Goal: Task Accomplishment & Management: Use online tool/utility

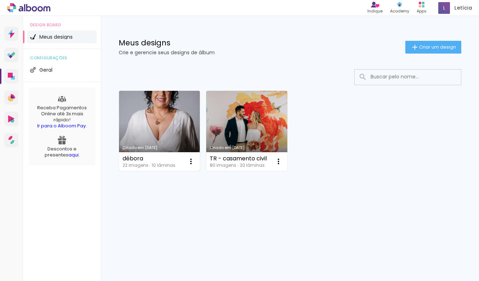
click at [182, 133] on link "Criado em [DATE]" at bounding box center [159, 131] width 81 height 80
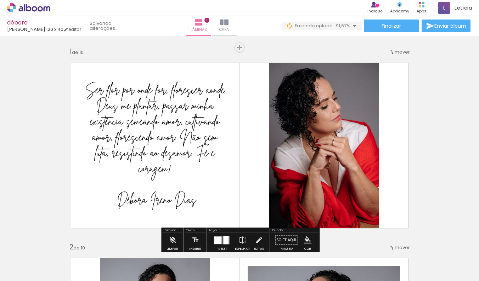
click at [76, 250] on div at bounding box center [70, 256] width 23 height 35
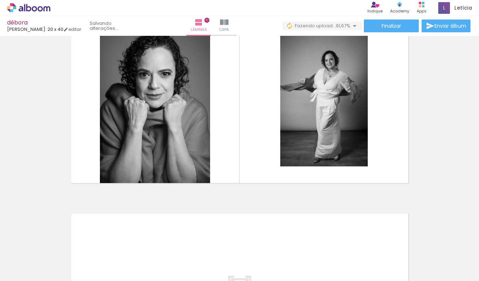
scroll to position [1791, 0]
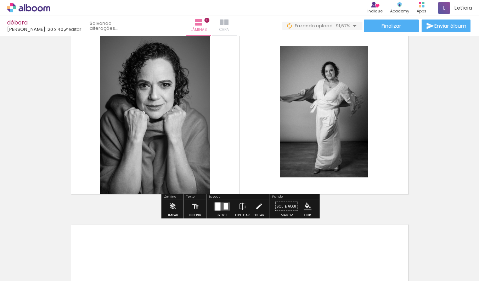
click at [224, 26] on iron-icon at bounding box center [224, 22] width 9 height 9
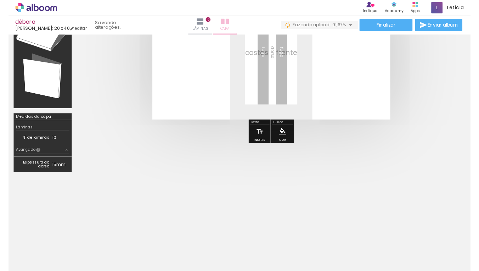
scroll to position [94, 0]
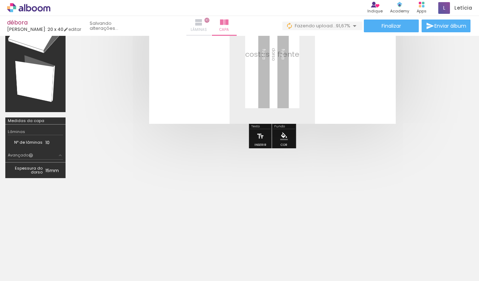
click at [200, 22] on iron-icon at bounding box center [199, 22] width 9 height 9
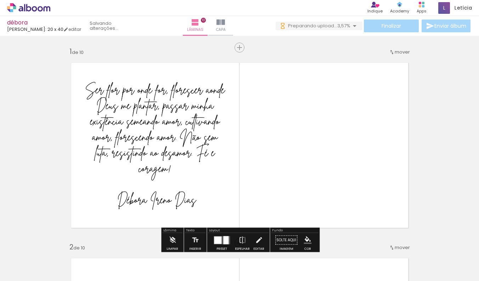
click at [190, 260] on div at bounding box center [179, 257] width 21 height 32
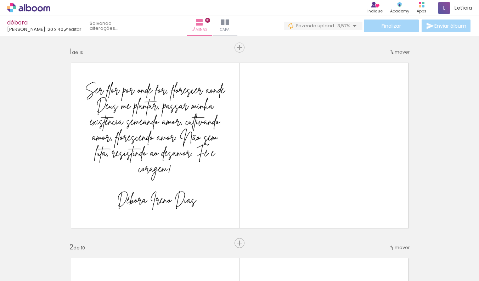
scroll to position [0, 685]
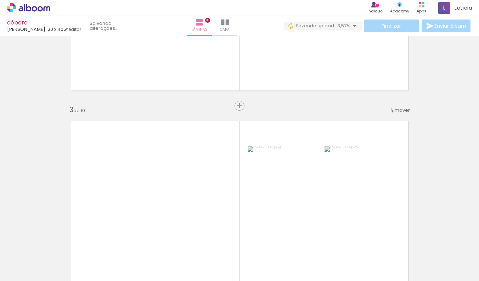
scroll to position [432, 0]
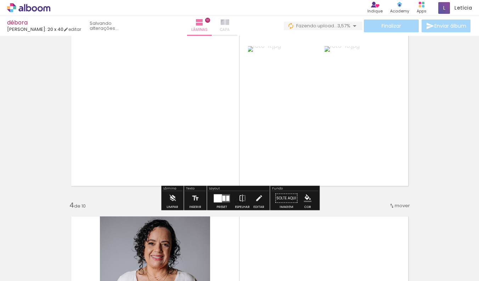
click at [227, 25] on iron-icon at bounding box center [225, 22] width 9 height 9
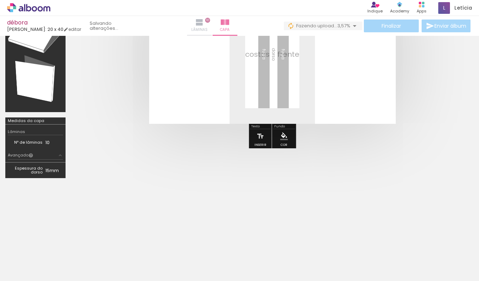
click at [201, 23] on iron-icon at bounding box center [199, 22] width 9 height 9
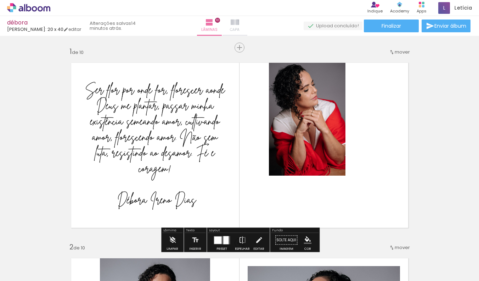
click at [238, 23] on iron-icon at bounding box center [235, 22] width 9 height 9
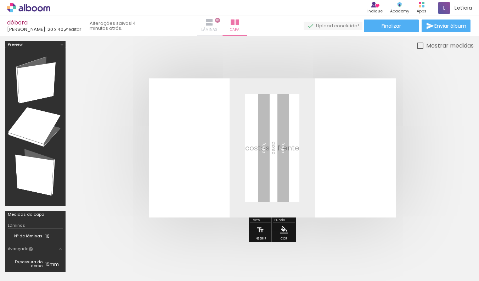
click at [214, 23] on iron-icon at bounding box center [209, 22] width 9 height 9
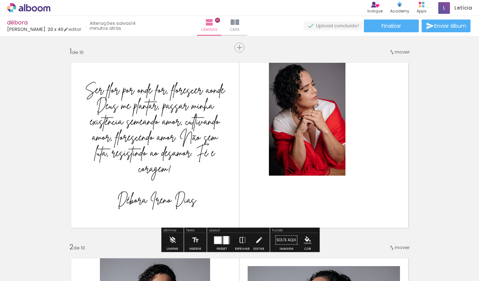
scroll to position [35, 0]
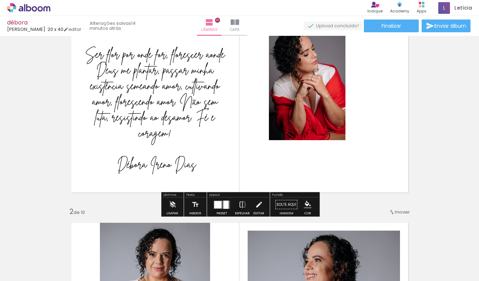
click at [218, 205] on div at bounding box center [217, 204] width 7 height 7
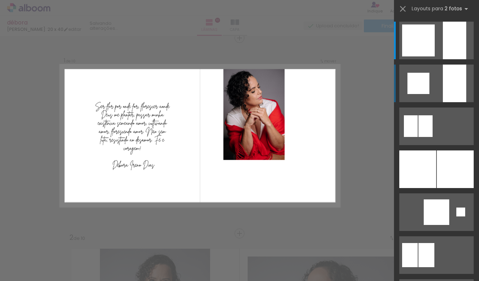
scroll to position [9, 0]
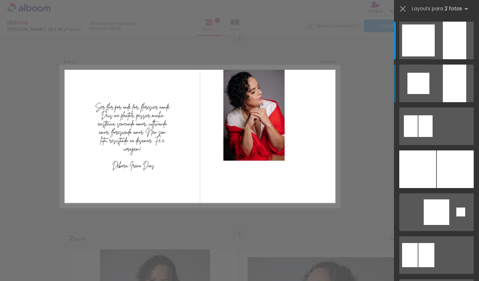
click at [455, 59] on div at bounding box center [454, 41] width 23 height 38
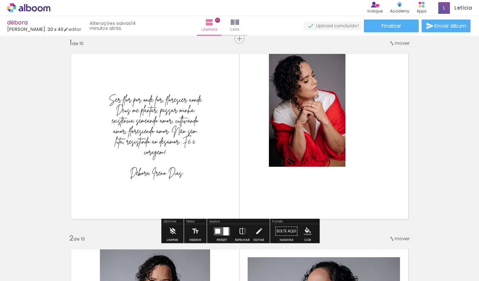
click at [321, 118] on quentale-photo at bounding box center [324, 136] width 110 height 178
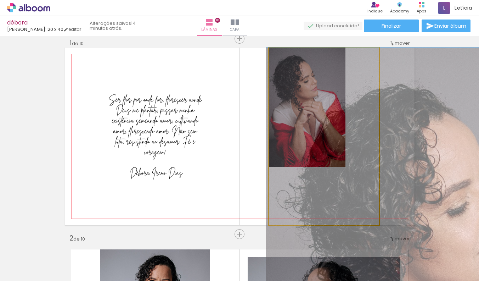
click at [321, 118] on quentale-photo at bounding box center [324, 136] width 110 height 178
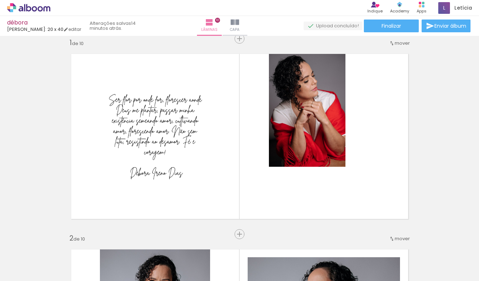
click at [21, 6] on icon at bounding box center [28, 7] width 43 height 9
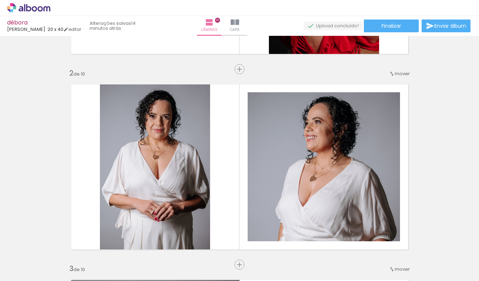
scroll to position [194, 0]
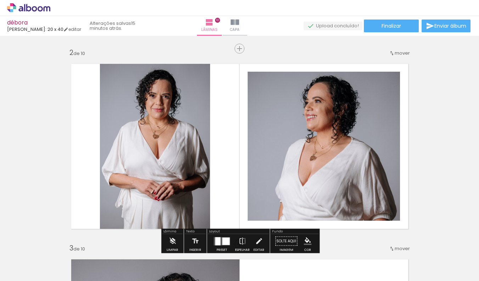
click at [59, 242] on iron-icon at bounding box center [55, 242] width 7 height 7
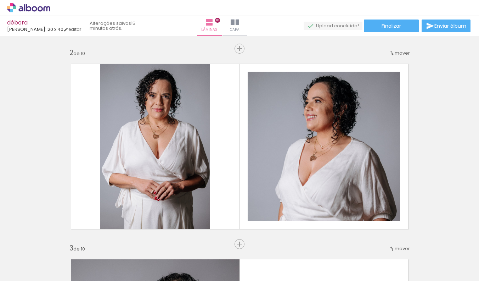
scroll to position [0, 363]
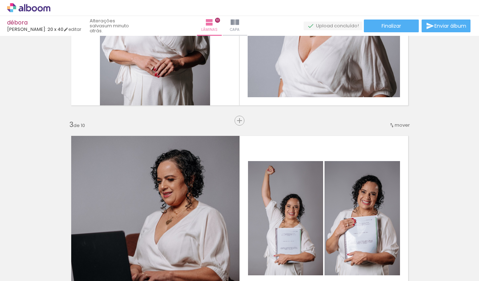
scroll to position [0, 350]
